Goal: Task Accomplishment & Management: Manage account settings

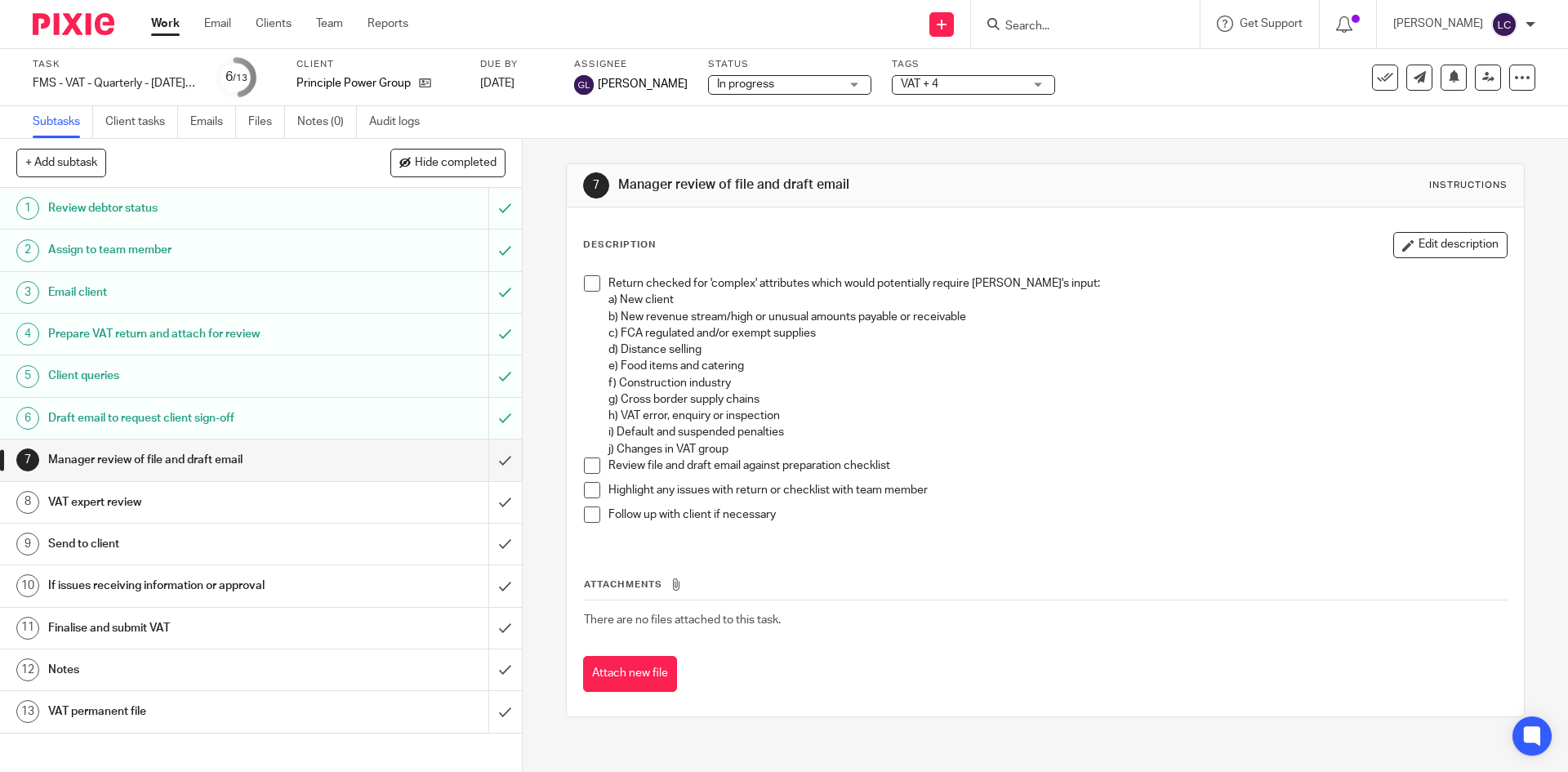
click at [204, 504] on h1 "VAT expert review" at bounding box center [190, 502] width 283 height 25
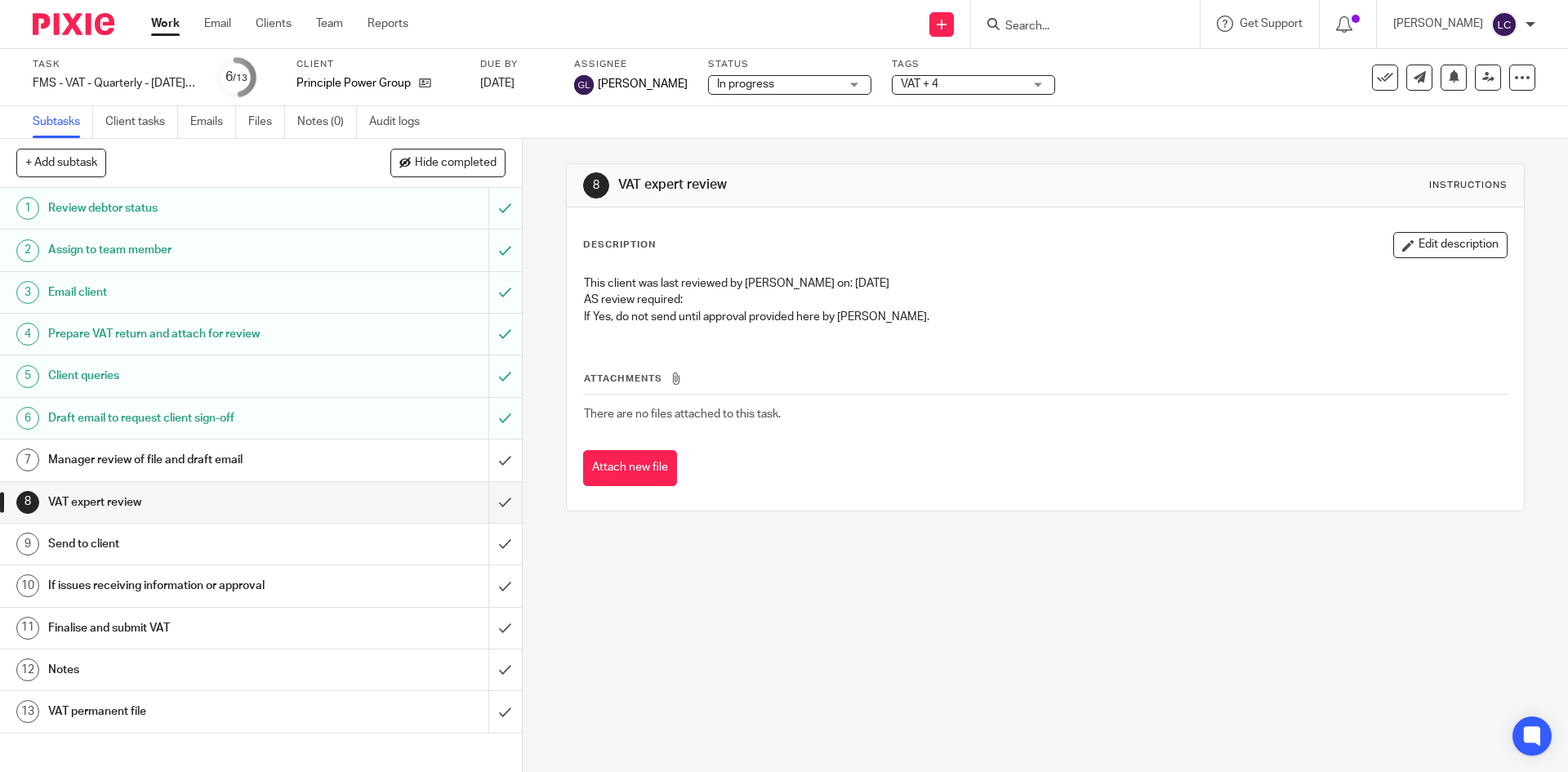
click at [1424, 249] on button "Edit description" at bounding box center [1450, 245] width 115 height 26
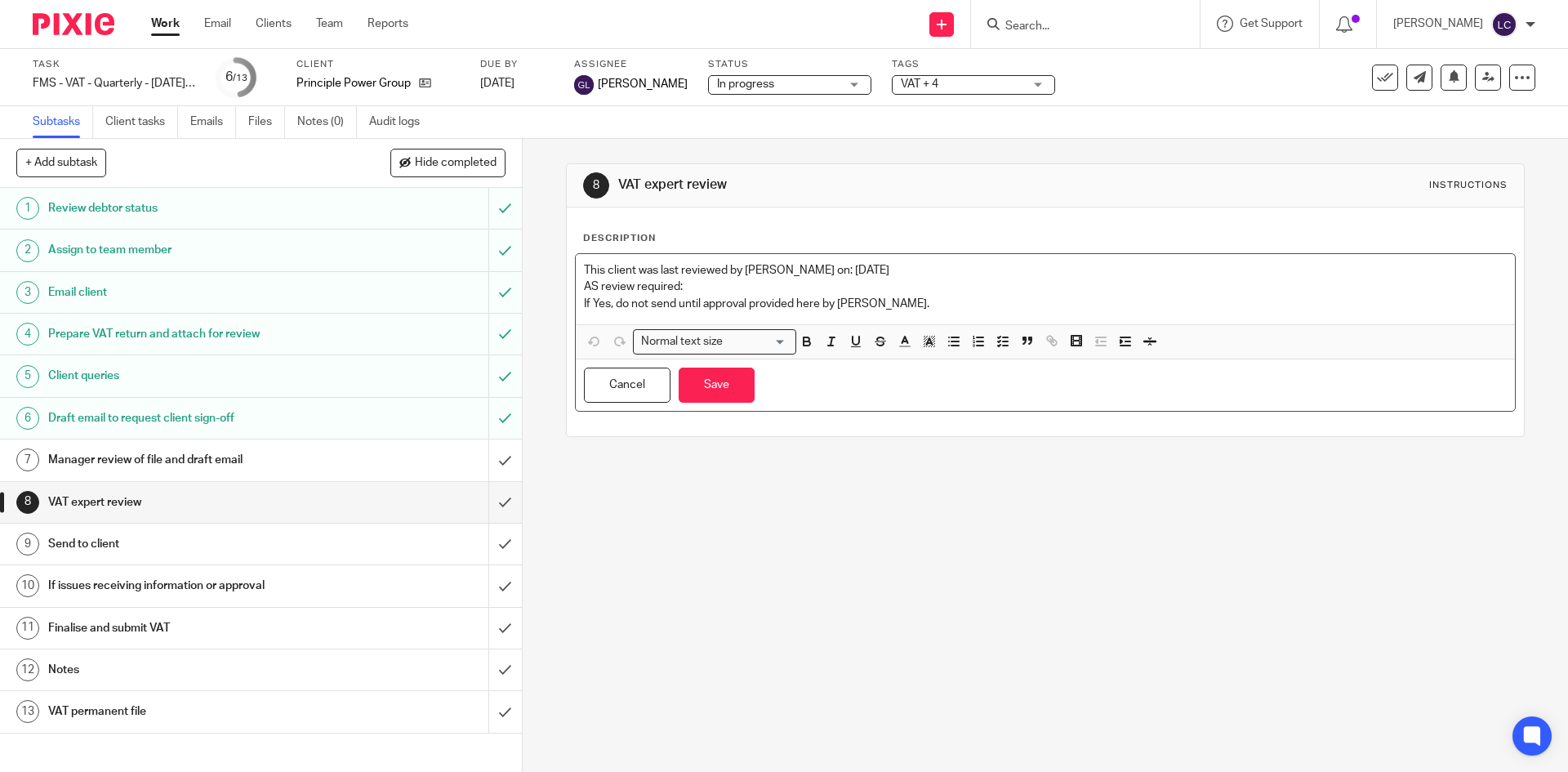
click at [692, 290] on p "AS review required:" at bounding box center [1045, 287] width 922 height 17
click at [633, 386] on button "Cancel" at bounding box center [628, 386] width 87 height 36
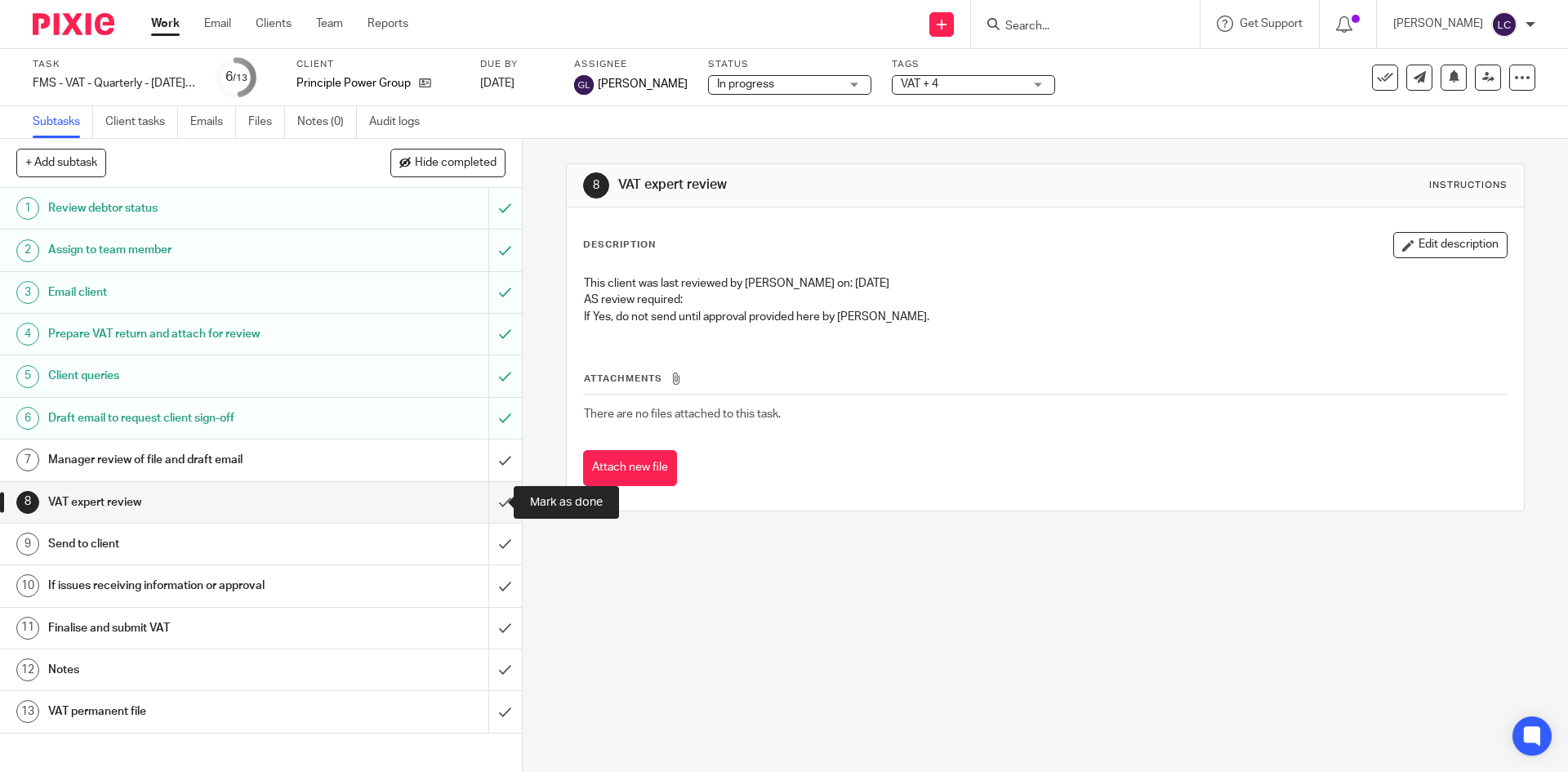
click at [478, 511] on input "submit" at bounding box center [261, 501] width 522 height 41
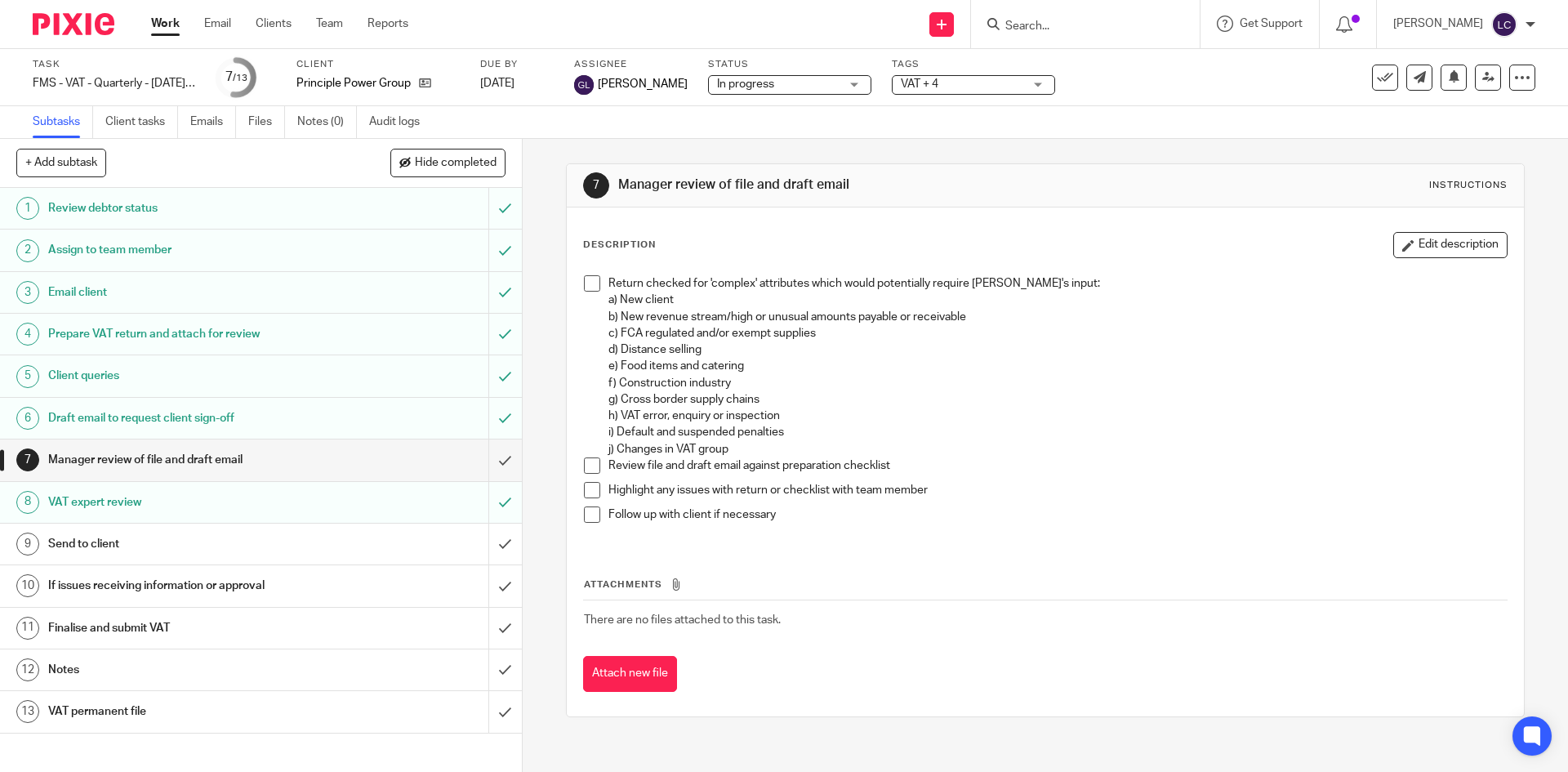
click at [168, 539] on h1 "Send to client" at bounding box center [190, 544] width 283 height 25
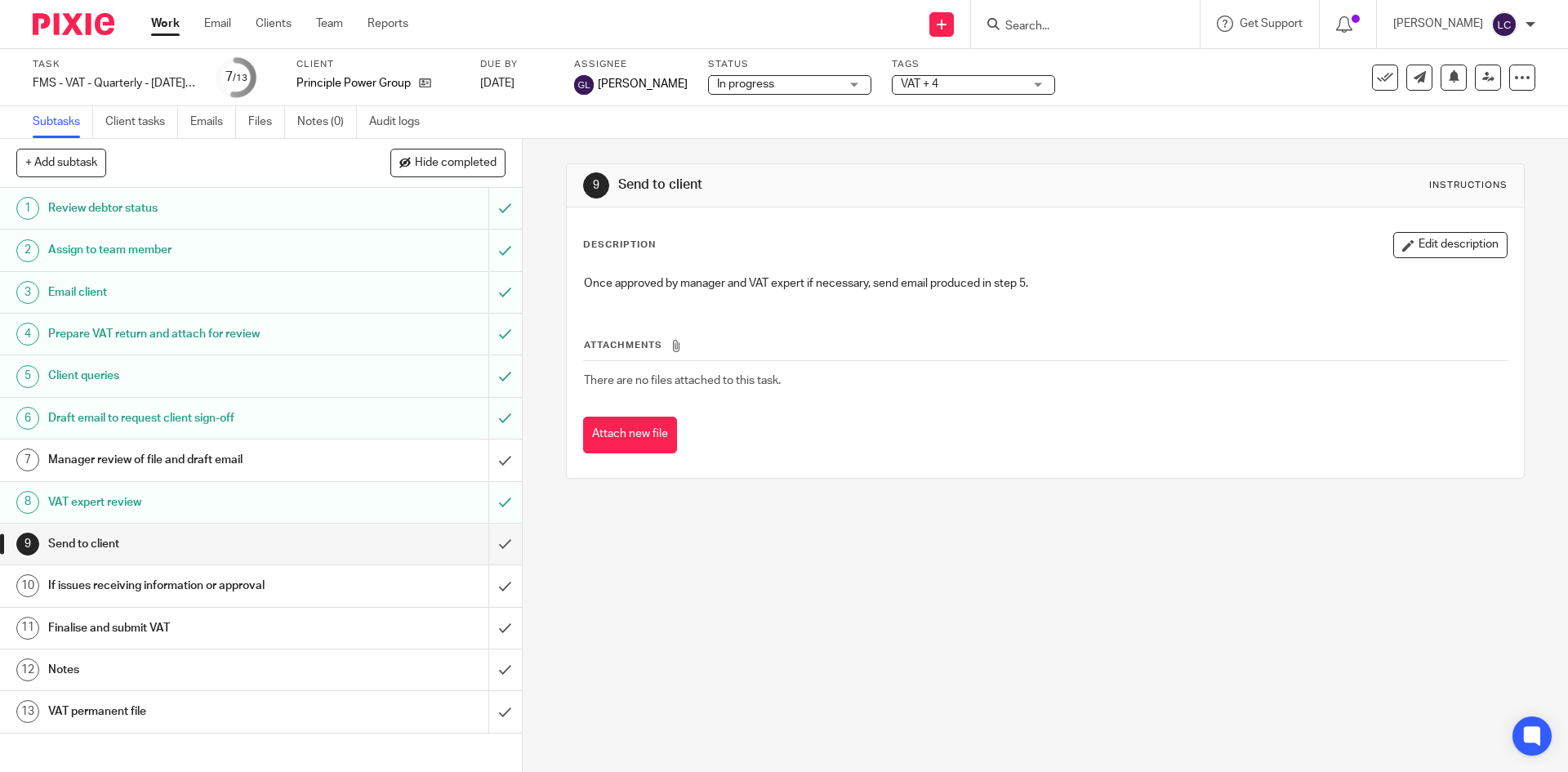
click at [125, 424] on h1 "Draft email to request client sign-off" at bounding box center [190, 418] width 283 height 25
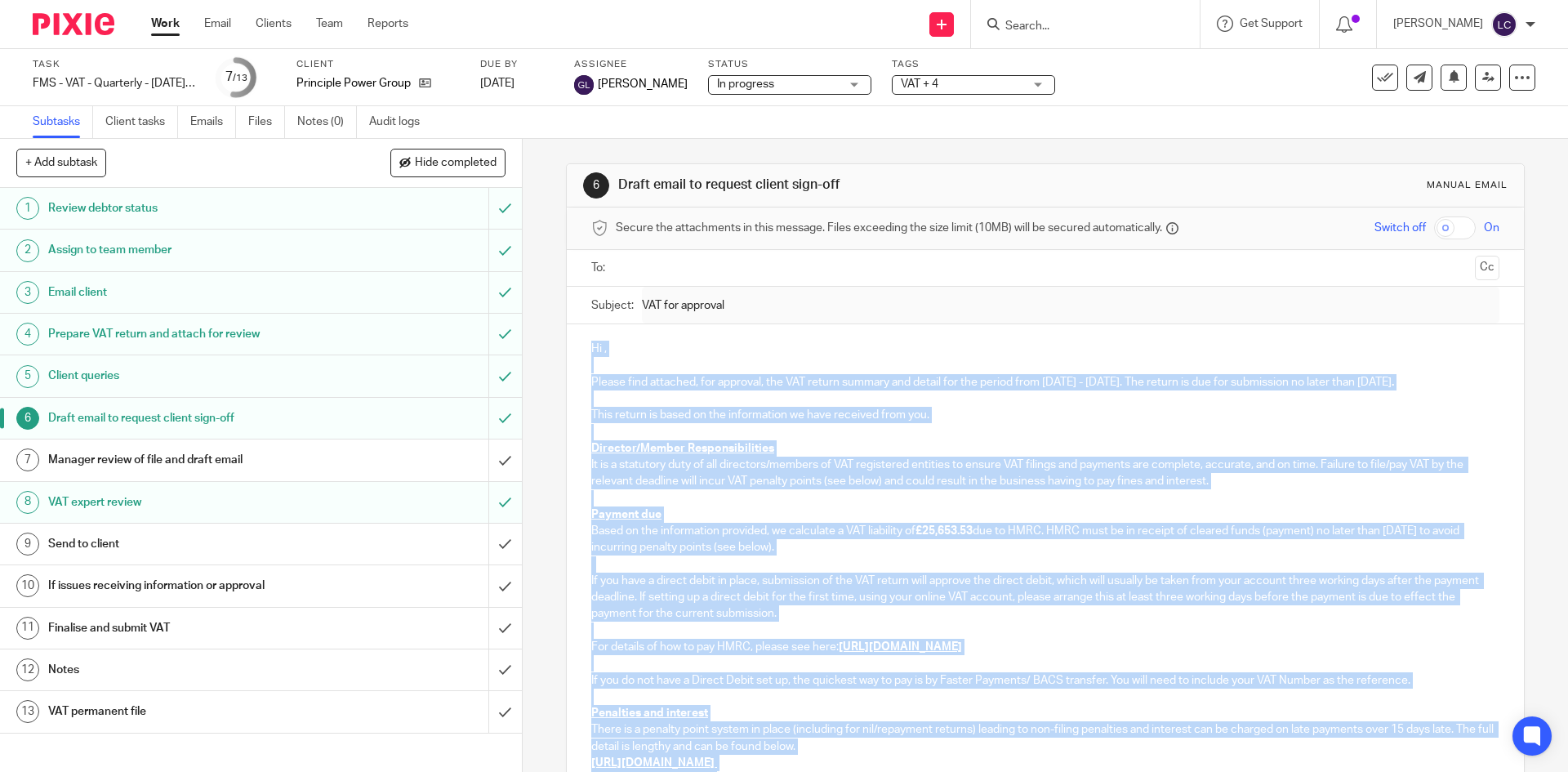
drag, startPoint x: 615, startPoint y: 613, endPoint x: 559, endPoint y: 340, distance: 278.7
click at [559, 340] on div "6 Draft email to request client sign-off Manual email Secure the attachments in…" at bounding box center [1045, 455] width 1045 height 633
copy div "Hi , Please find attached, for approval, the VAT return summary and detail for …"
click at [97, 533] on h1 "Send to client" at bounding box center [190, 544] width 283 height 25
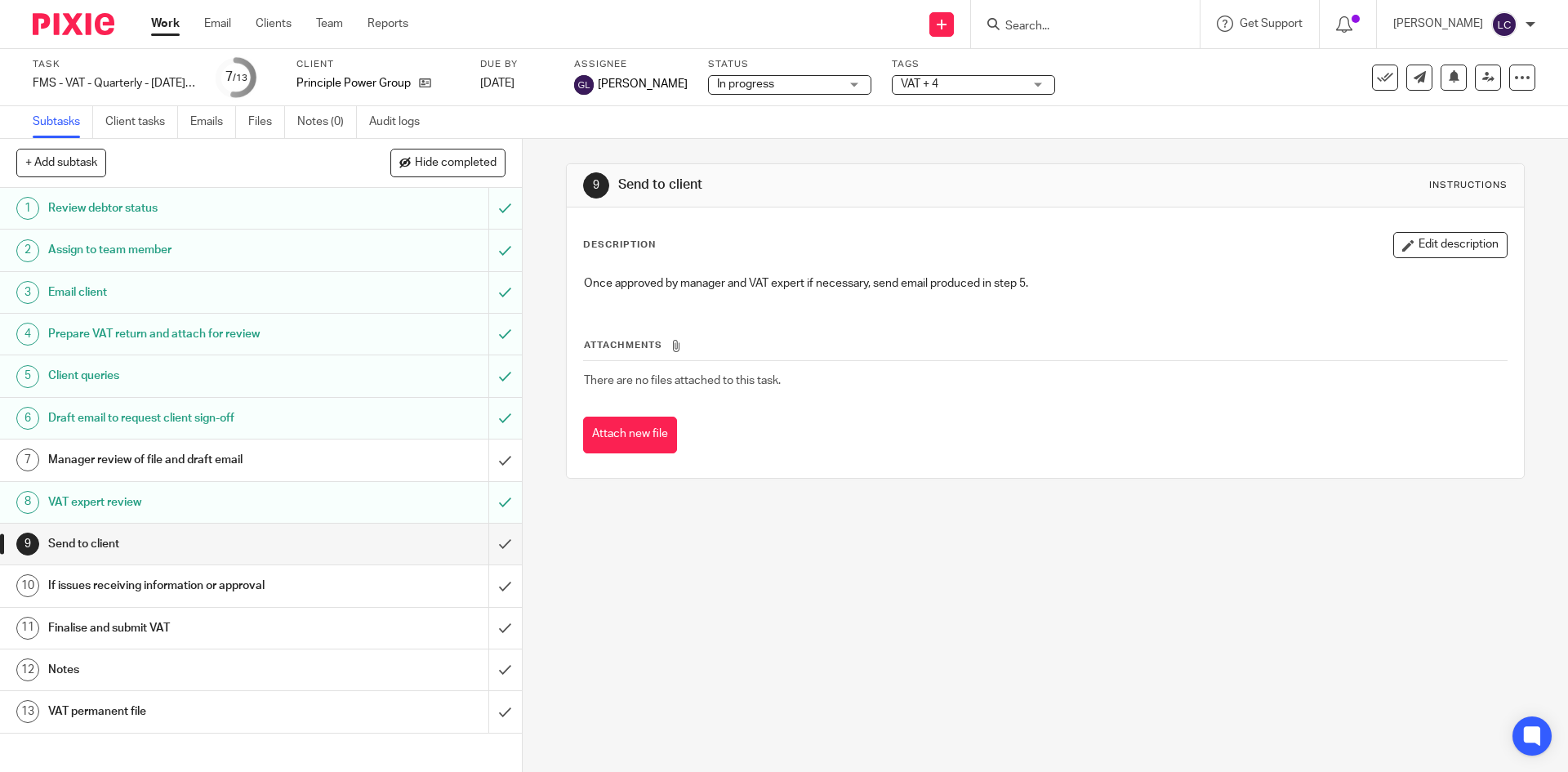
click at [657, 438] on button "Attach new file" at bounding box center [630, 434] width 94 height 37
click at [472, 556] on input "submit" at bounding box center [261, 543] width 522 height 41
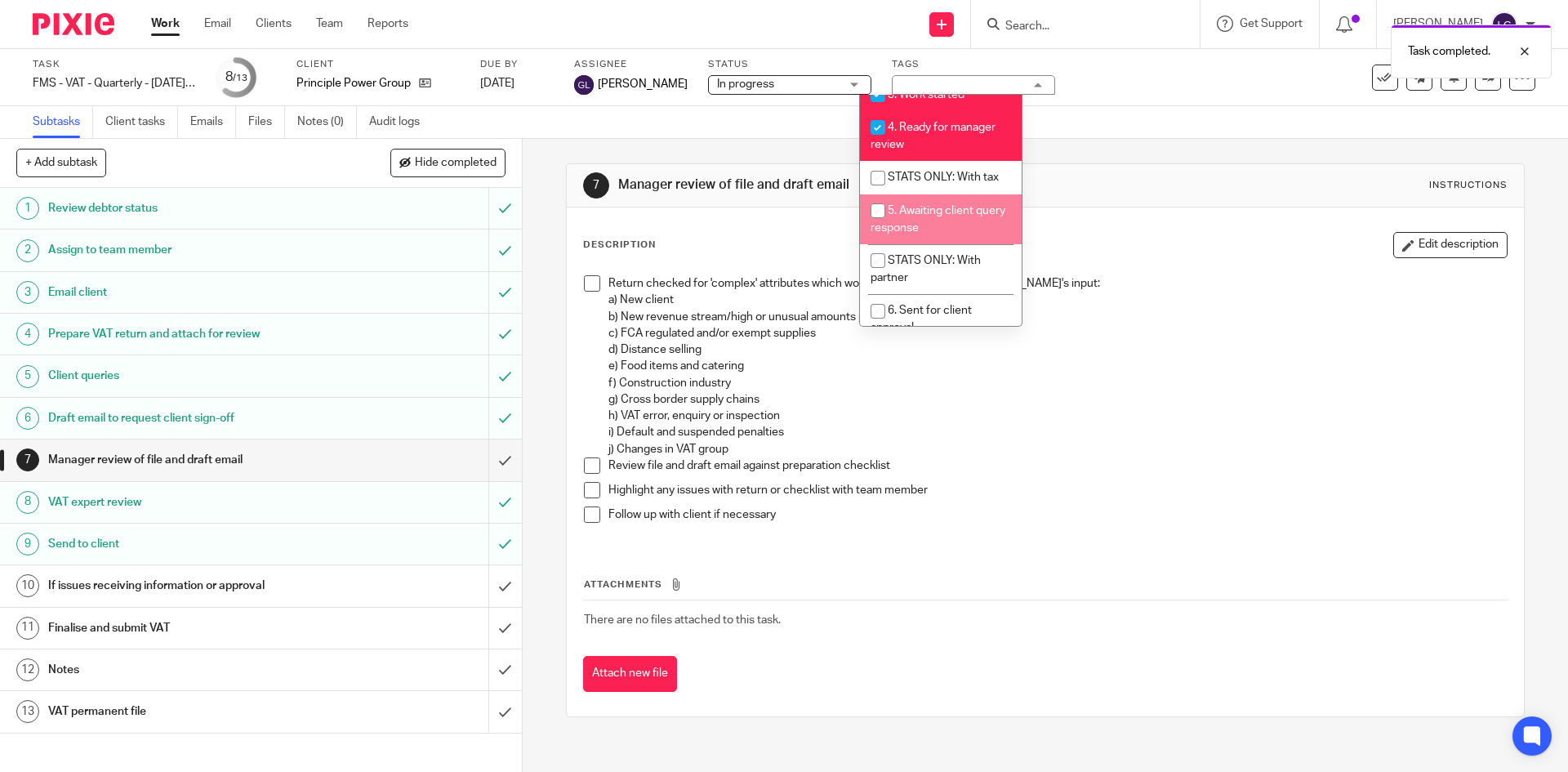
scroll to position [408, 0]
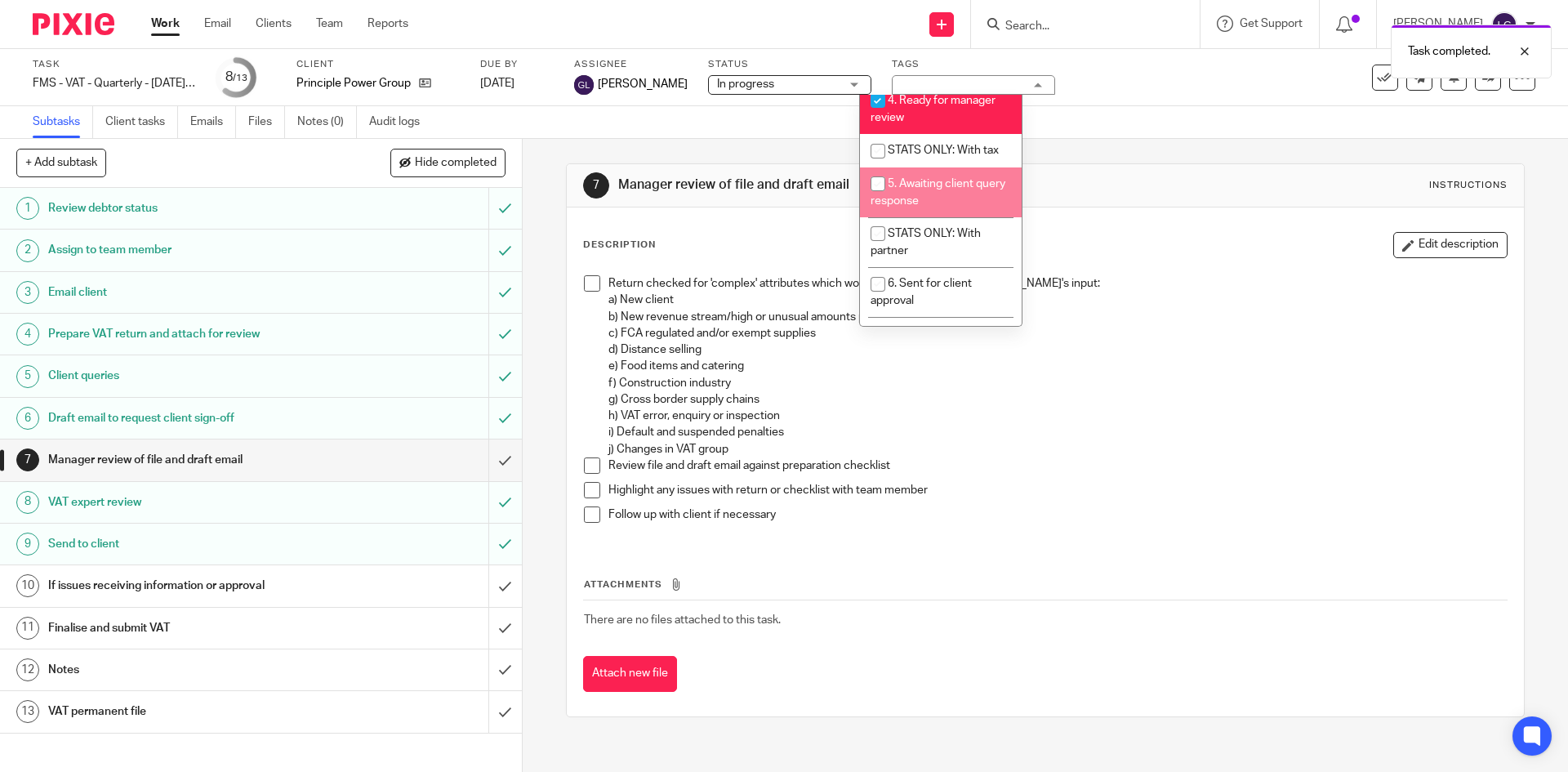
click at [873, 200] on input "checkbox" at bounding box center [877, 183] width 31 height 31
checkbox input "true"
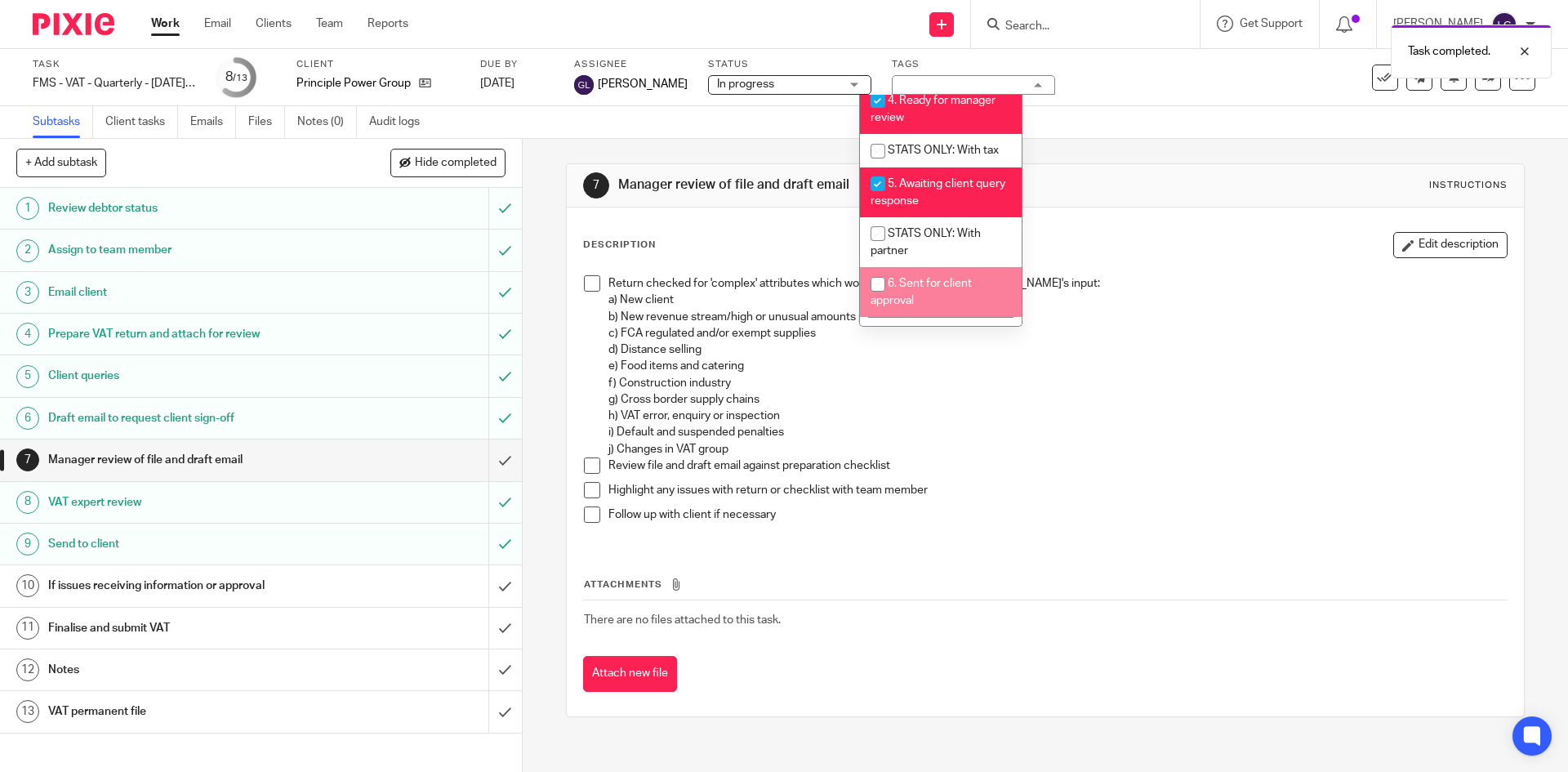
click at [870, 298] on input "checkbox" at bounding box center [877, 284] width 31 height 31
checkbox input "true"
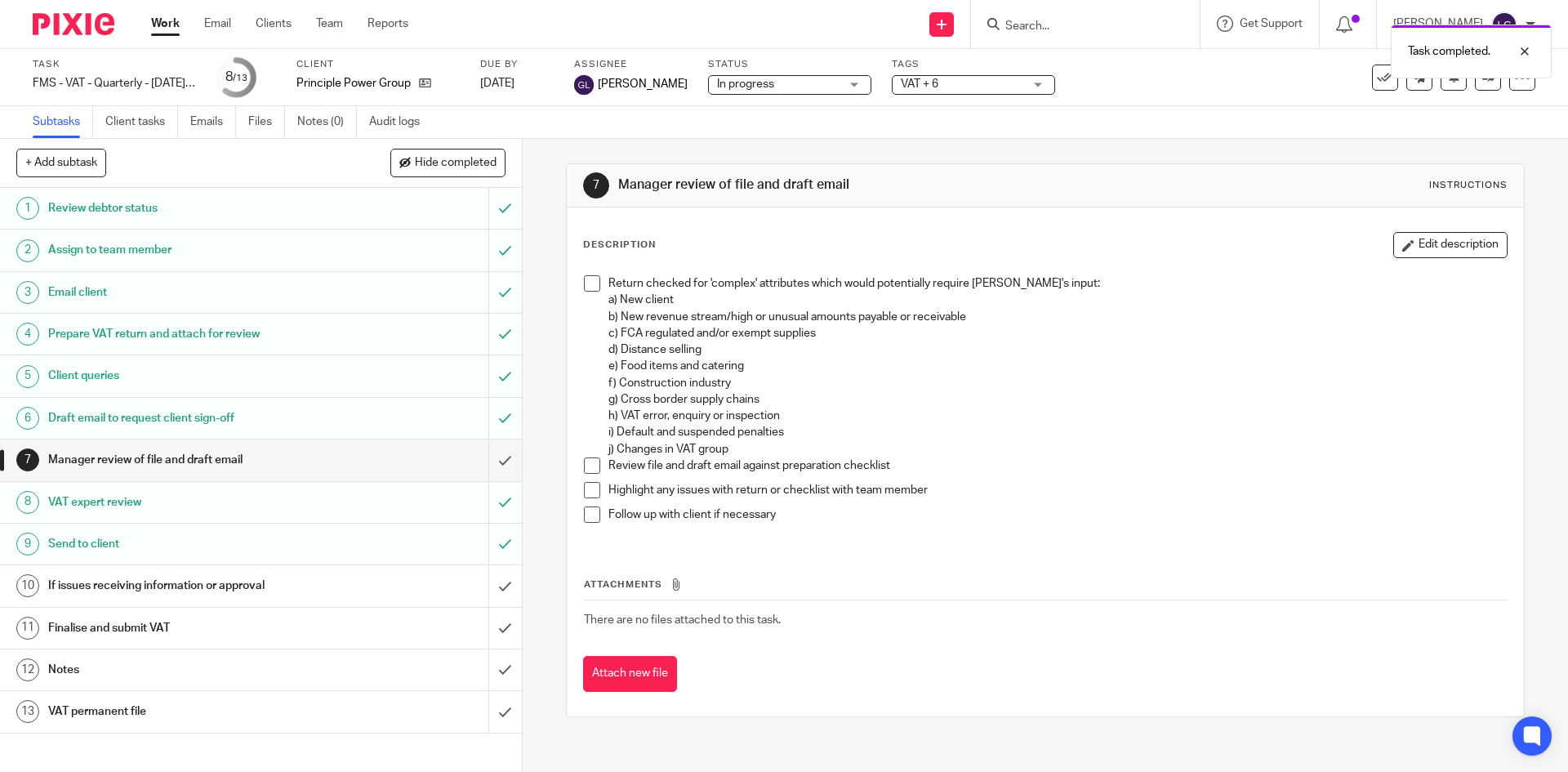
click at [1081, 354] on p "Return checked for 'complex' attributes which would potentially require Andrew'…" at bounding box center [1057, 358] width 898 height 166
click at [752, 101] on div "Task FMS - VAT - Quarterly - May - July, 2025 Save FMS - VAT - Quarterly - May …" at bounding box center [784, 78] width 1568 height 57
click at [745, 89] on span "In progress" at bounding box center [778, 84] width 123 height 17
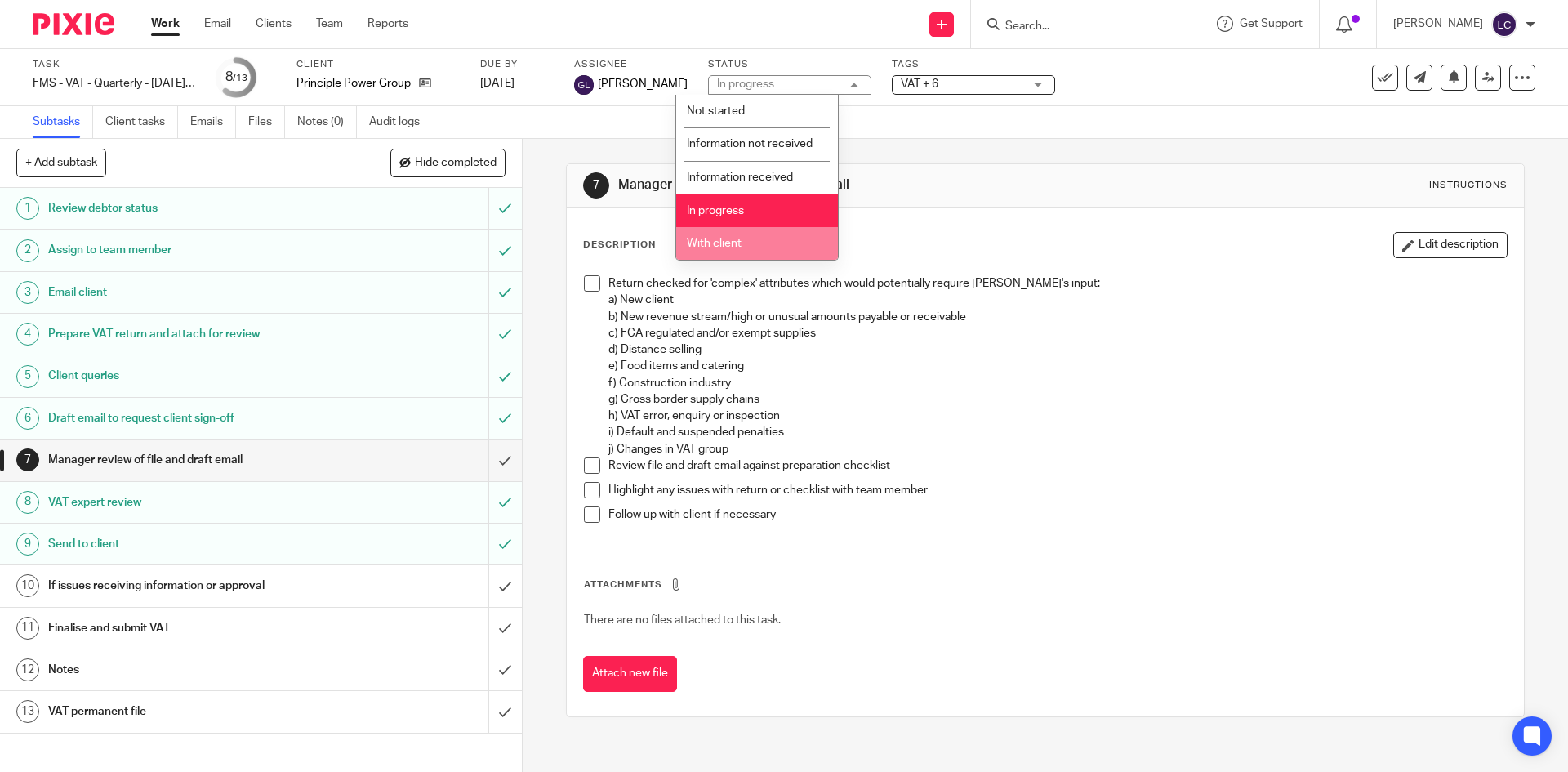
click at [740, 248] on span "With client" at bounding box center [714, 243] width 54 height 12
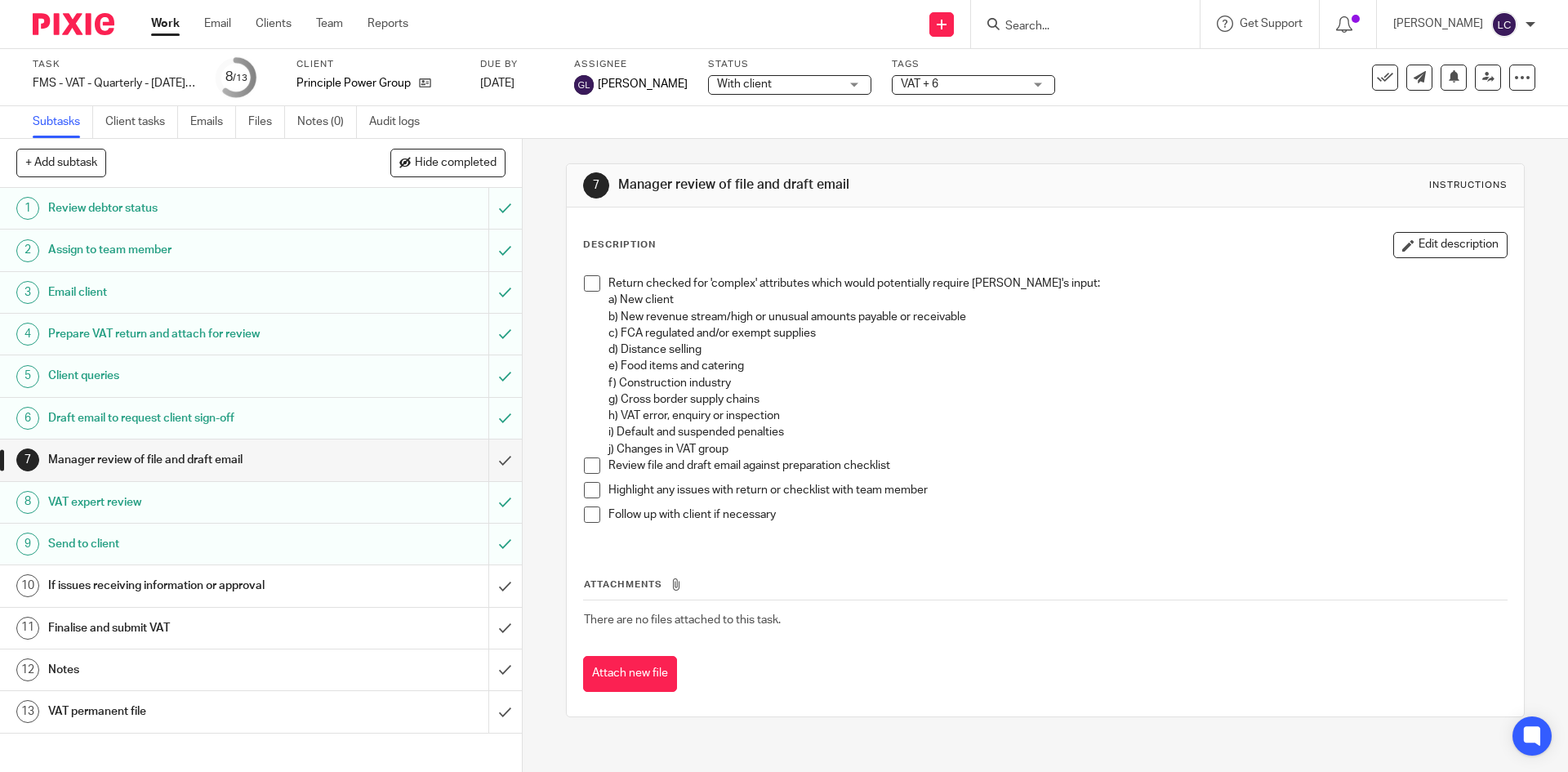
click at [978, 460] on p "Review file and draft email against preparation checklist" at bounding box center [1057, 466] width 898 height 17
click at [78, 32] on img at bounding box center [73, 24] width 82 height 22
